Goal: Navigation & Orientation: Find specific page/section

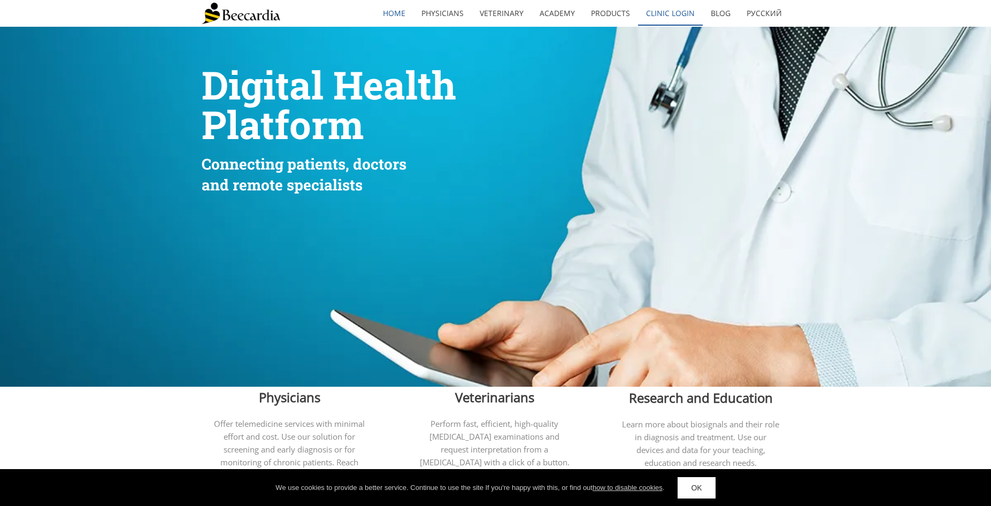
click at [676, 11] on link "Clinic Login" at bounding box center [670, 13] width 65 height 25
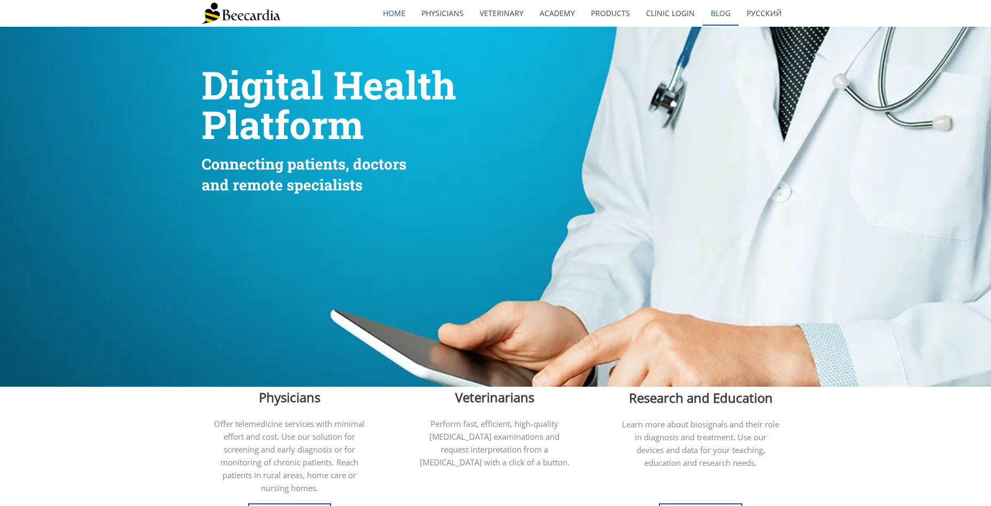
click at [711, 9] on link "Blog" at bounding box center [721, 13] width 36 height 25
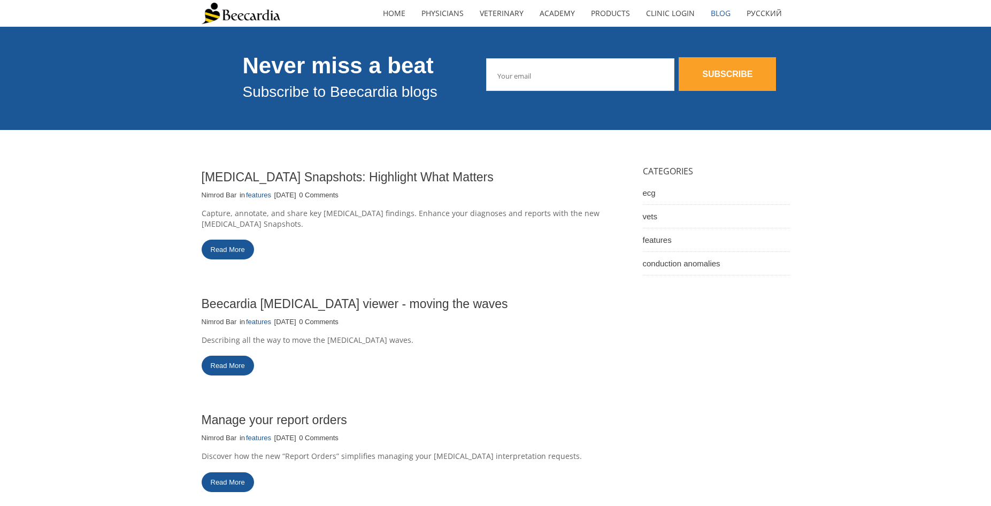
click at [666, 12] on link "Clinic Login" at bounding box center [670, 13] width 65 height 25
